Goal: Task Accomplishment & Management: Use online tool/utility

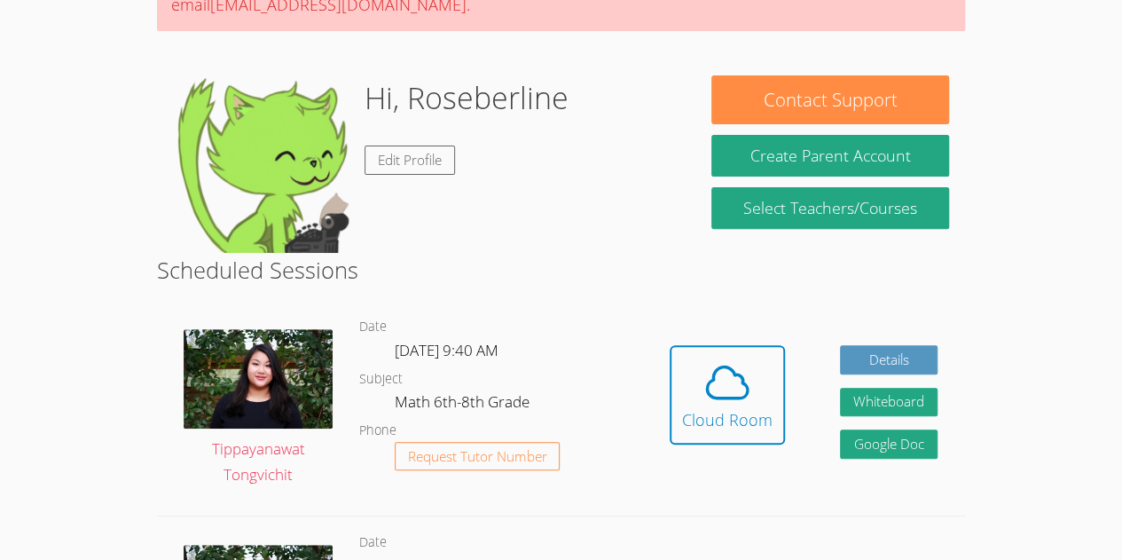
scroll to position [221, 0]
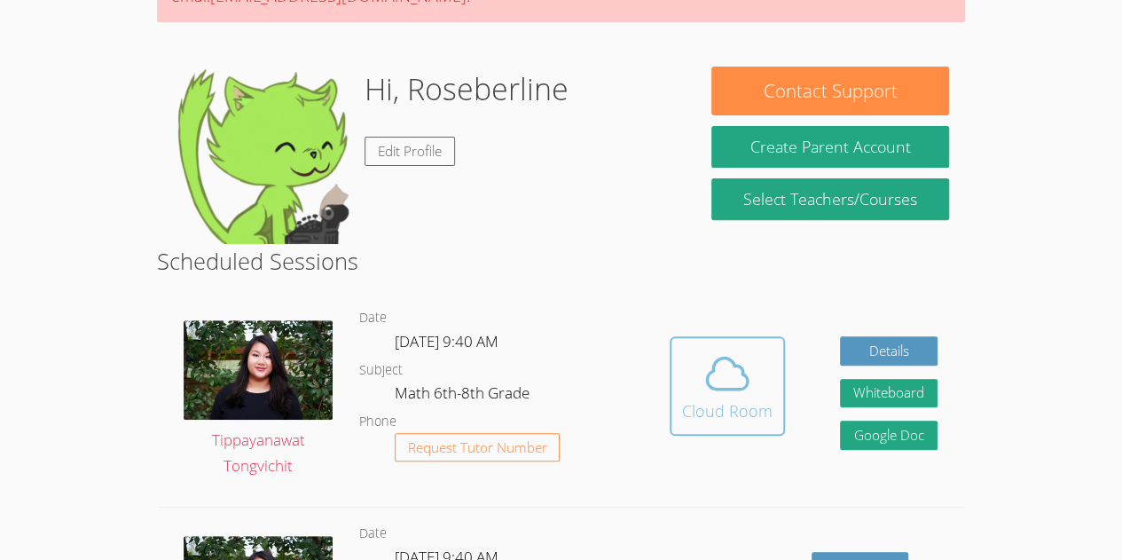
click at [758, 364] on span at bounding box center [727, 374] width 90 height 50
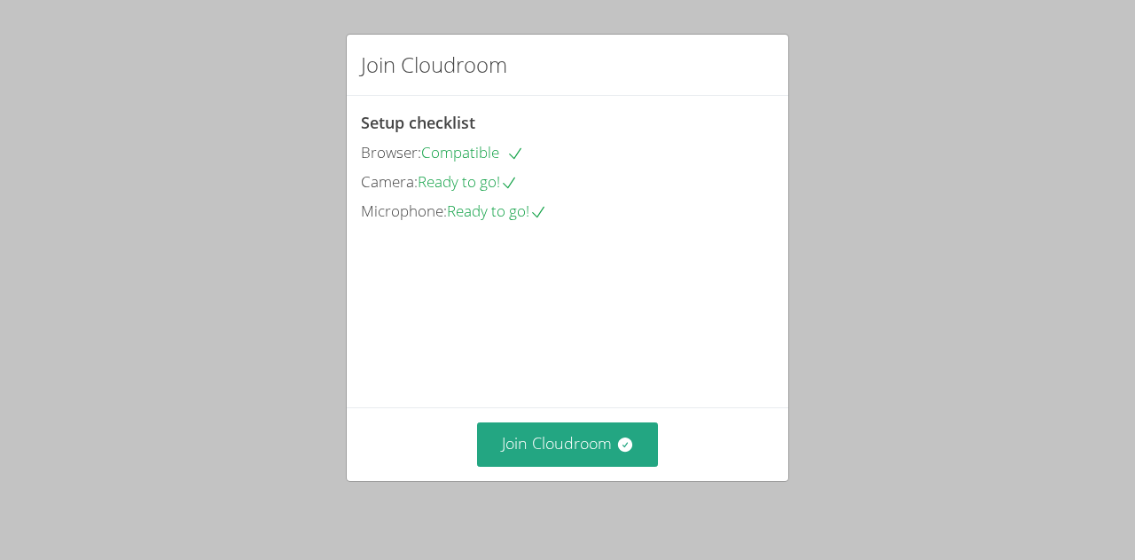
click at [4, 308] on div "Join Cloudroom Setup checklist Browser: Compatible Camera: Ready to go! Microph…" at bounding box center [567, 280] width 1135 height 560
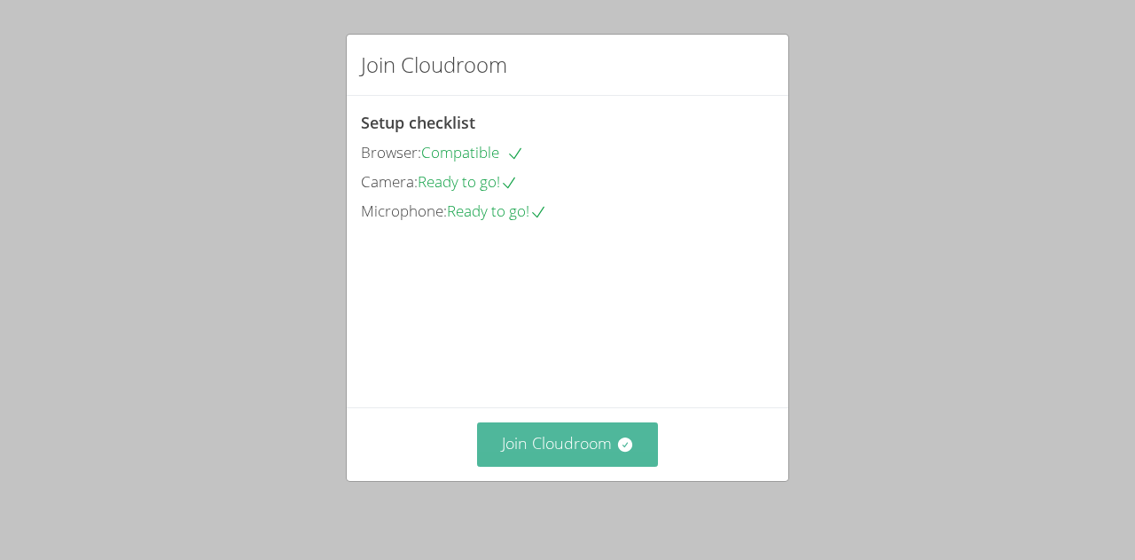
click at [576, 465] on button "Join Cloudroom" at bounding box center [568, 443] width 182 height 43
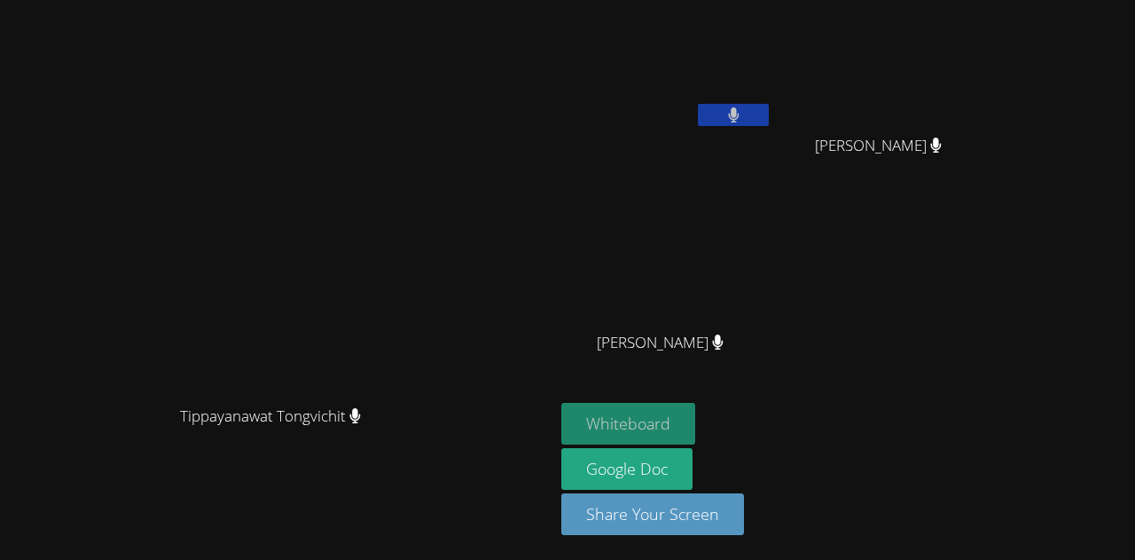
click at [695, 404] on button "Whiteboard" at bounding box center [629, 424] width 134 height 42
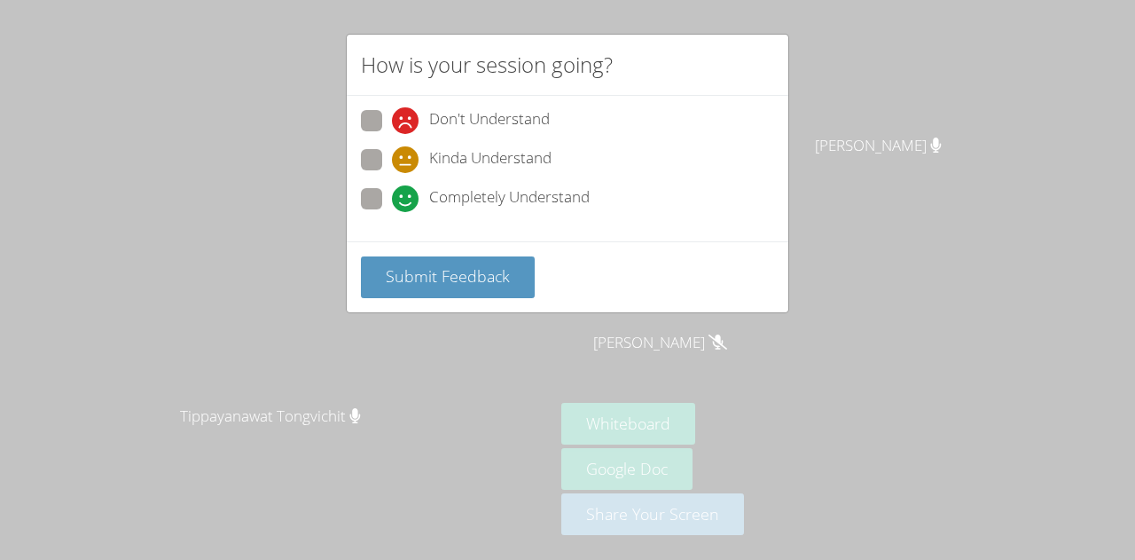
click at [392, 212] on span at bounding box center [392, 212] width 0 height 0
click at [392, 203] on input "Completely Understand" at bounding box center [399, 195] width 15 height 15
radio input "true"
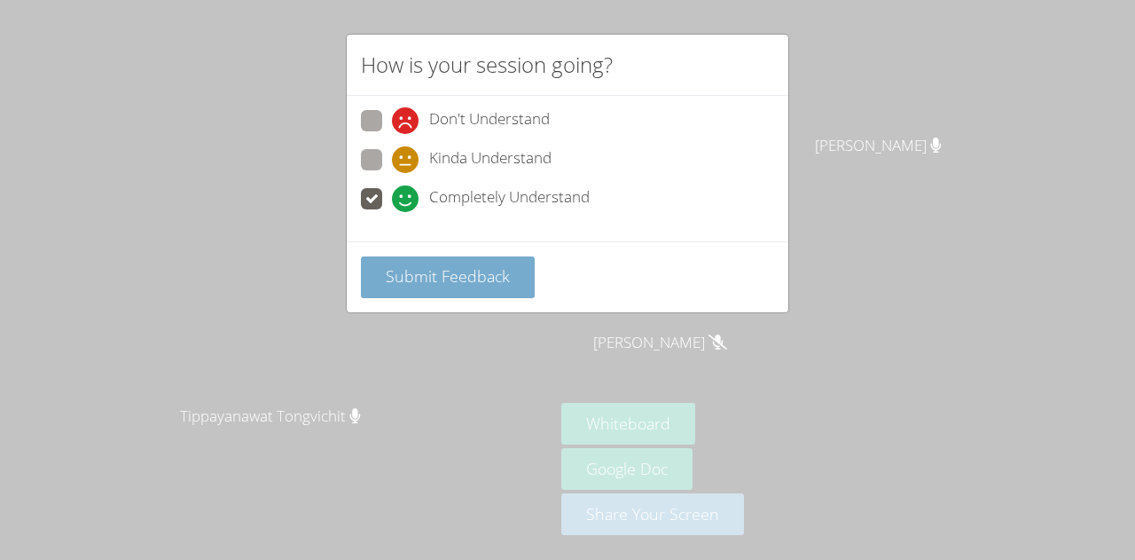
click at [401, 272] on span "Submit Feedback" at bounding box center [448, 275] width 124 height 21
